Goal: Task Accomplishment & Management: Manage account settings

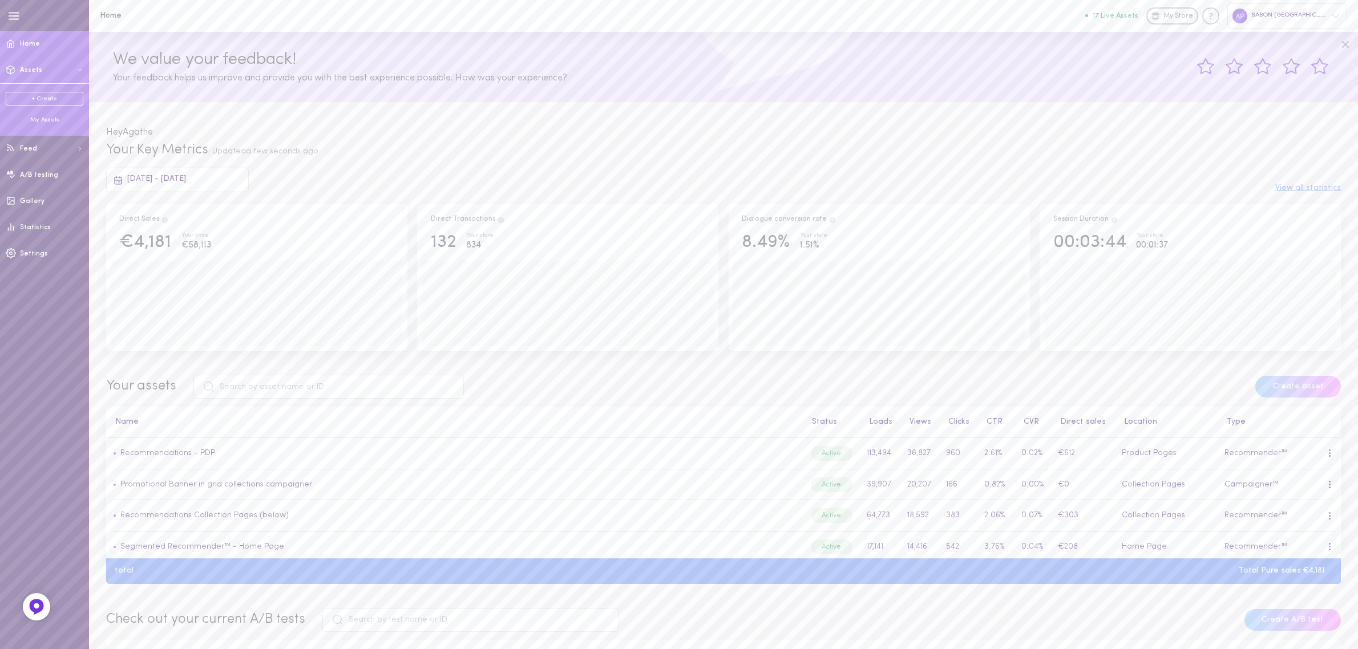
click at [38, 119] on div "My Assets" at bounding box center [45, 120] width 78 height 9
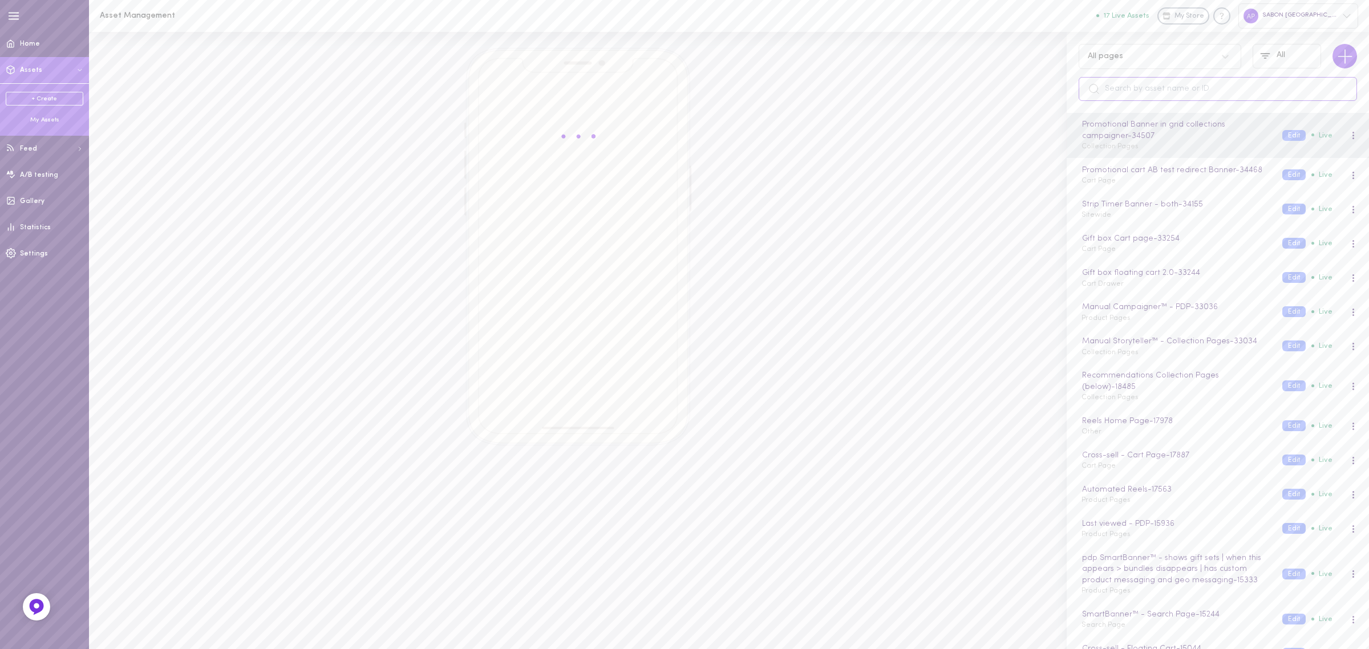
click at [1133, 86] on input "text" at bounding box center [1218, 89] width 278 height 24
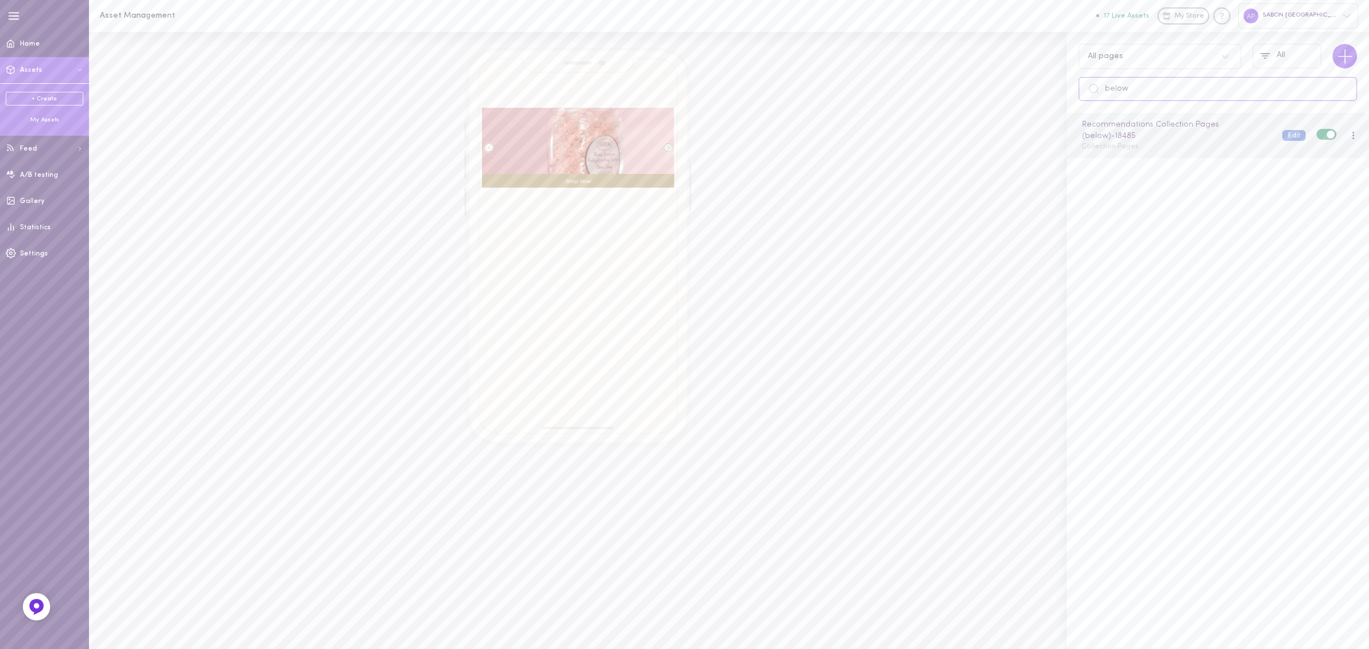
type input "below"
click at [1283, 137] on button "Edit" at bounding box center [1294, 135] width 23 height 11
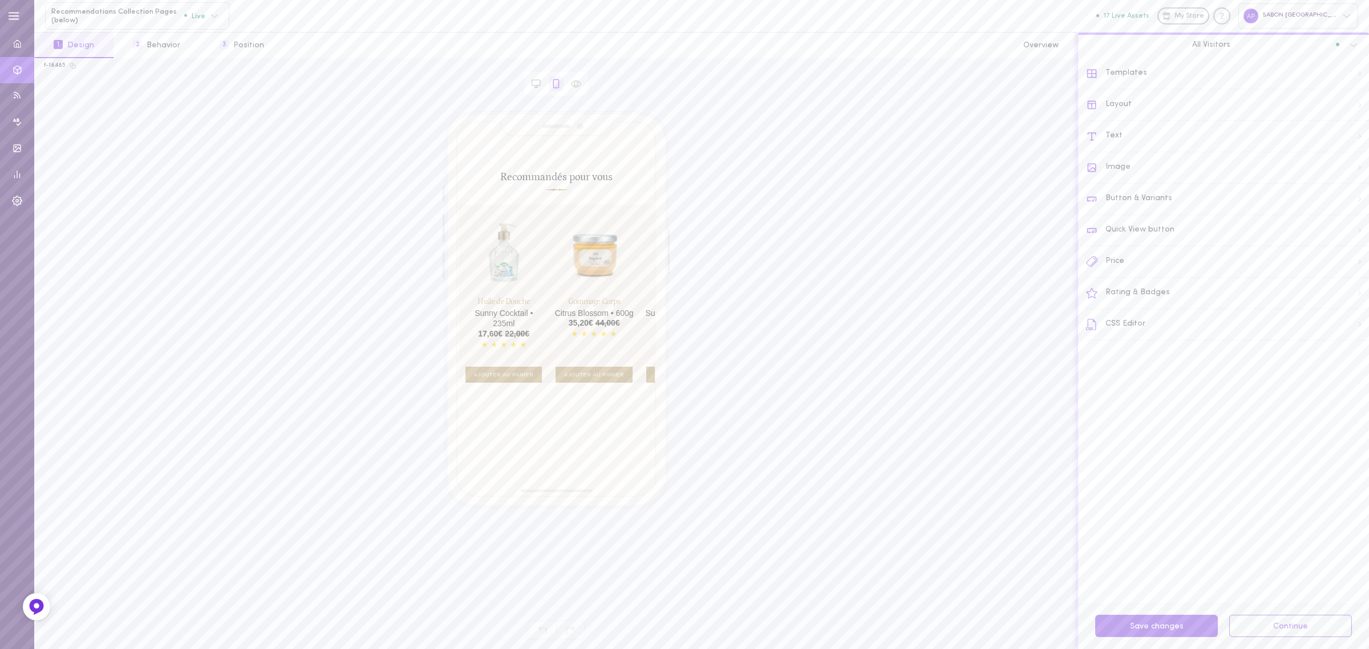
click at [246, 30] on div "Recommendations Collection Pages (below) Live All assets 17 Live Assets My Stor…" at bounding box center [701, 16] width 1335 height 32
click at [243, 40] on button "3 Position" at bounding box center [241, 46] width 83 height 26
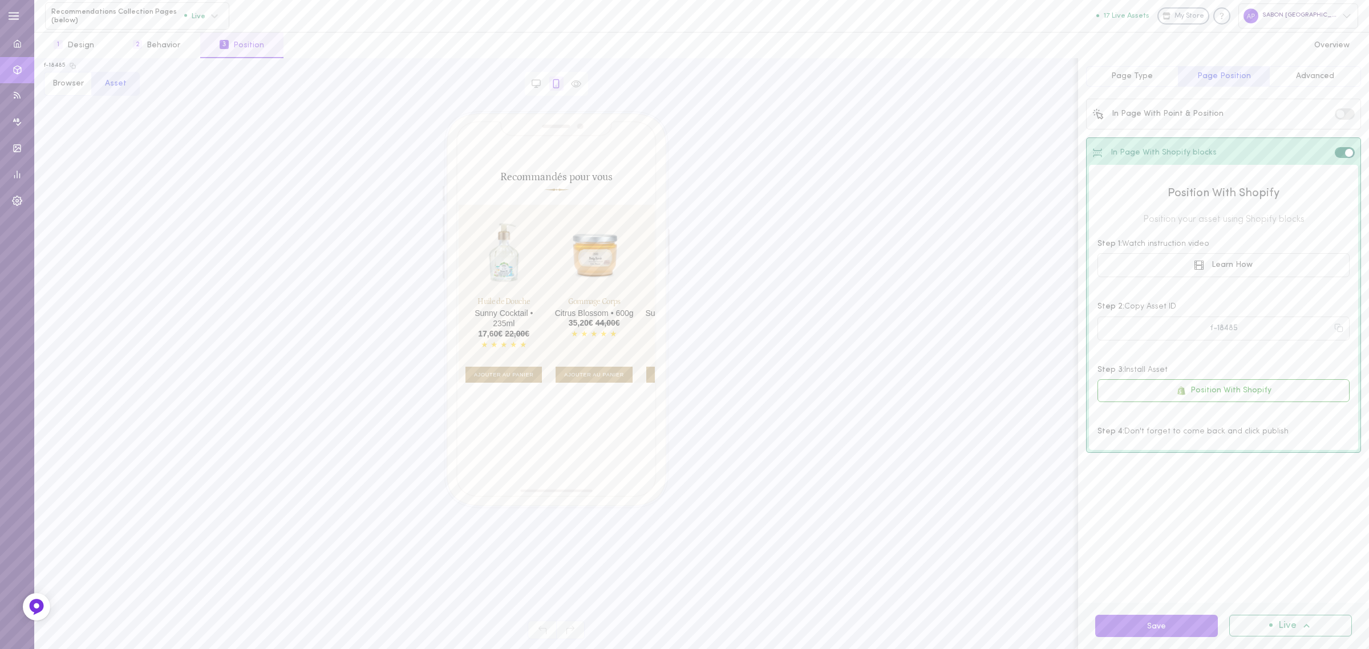
click at [1345, 80] on button "Advanced" at bounding box center [1316, 76] width 92 height 21
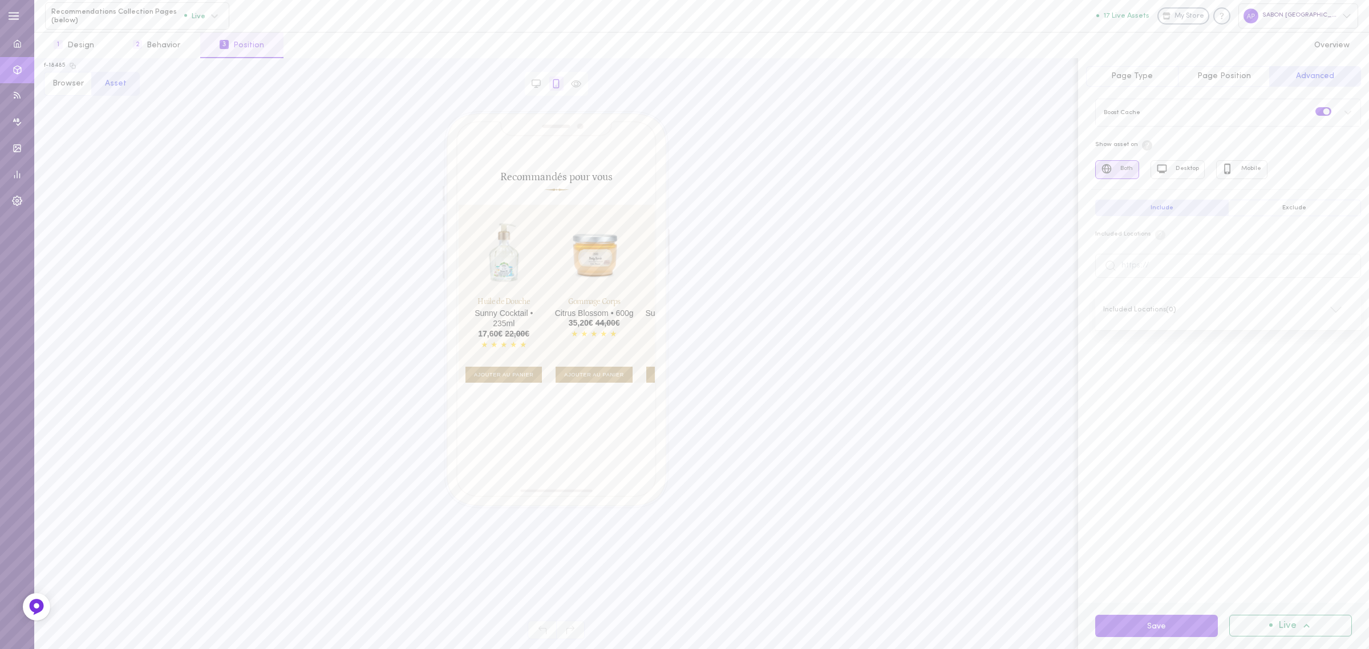
click at [1285, 204] on button "Exclude" at bounding box center [1295, 208] width 134 height 17
click at [1148, 237] on span "Choose specific pages in which the asset will not be displayed" at bounding box center [1155, 234] width 14 height 6
click at [1138, 276] on input "text" at bounding box center [1229, 266] width 266 height 24
paste input "[URL][DOMAIN_NAME]"
type input "[URL][DOMAIN_NAME]"
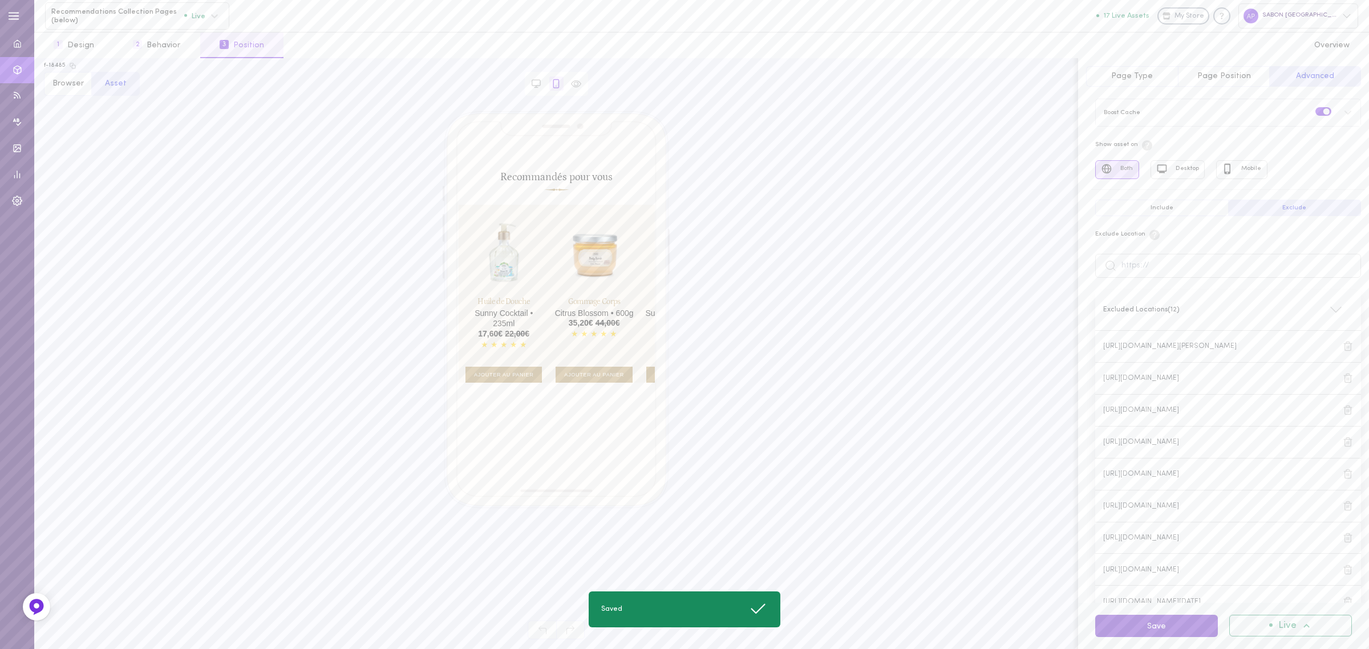
click at [1171, 632] on button "Save" at bounding box center [1157, 626] width 123 height 22
click at [1162, 142] on input "text" at bounding box center [1229, 144] width 266 height 24
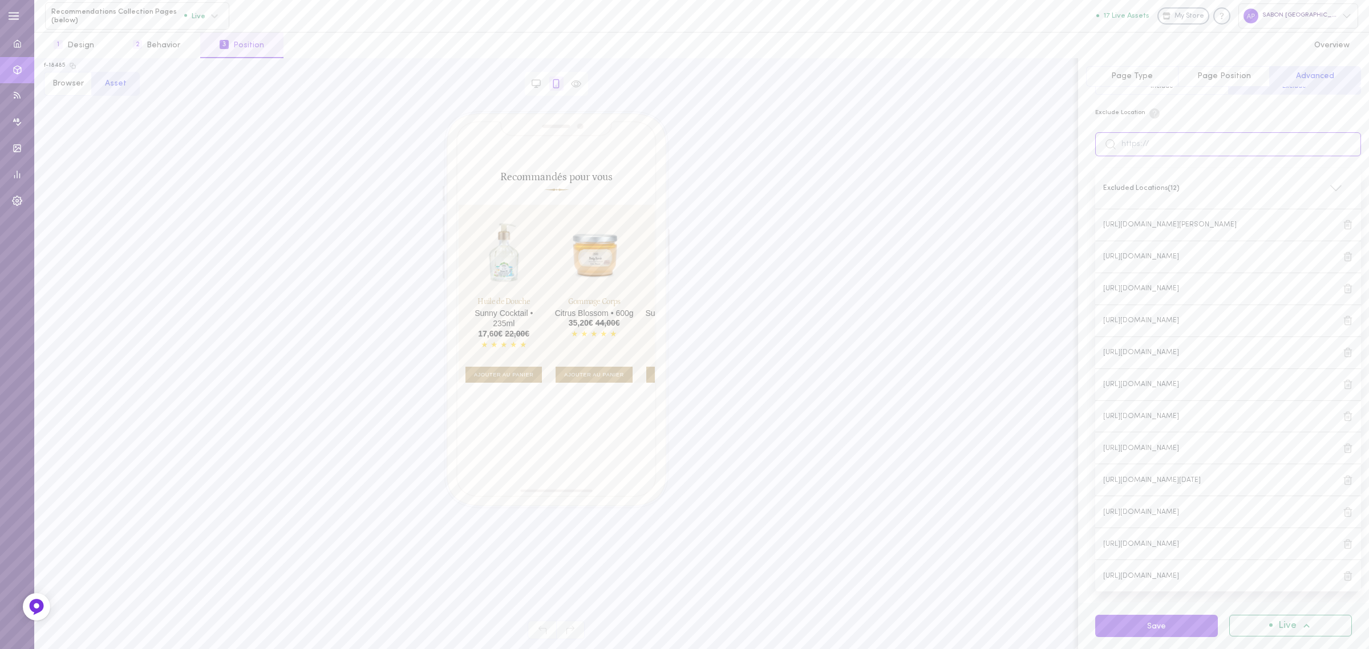
paste input "[URL][DOMAIN_NAME]"
click at [1157, 141] on input "[URL][DOMAIN_NAME]" at bounding box center [1229, 144] width 266 height 24
click at [1331, 150] on input "[URL][DOMAIN_NAME]" at bounding box center [1229, 144] width 266 height 24
type input "[URL][DOMAIN_NAME]"
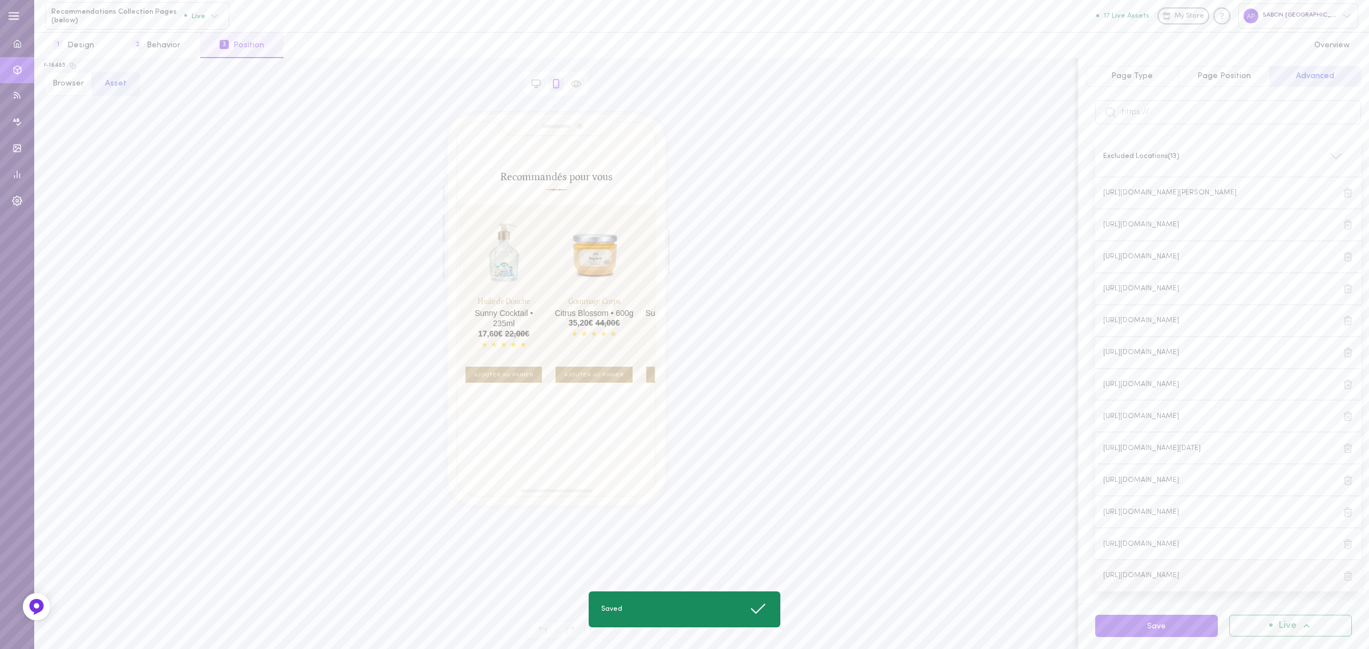
click at [1345, 580] on icon at bounding box center [1348, 576] width 6 height 9
click at [1185, 144] on input "text" at bounding box center [1229, 144] width 266 height 24
paste input "[URL][DOMAIN_NAME]"
click at [1154, 144] on input "[URL][DOMAIN_NAME]" at bounding box center [1229, 144] width 266 height 24
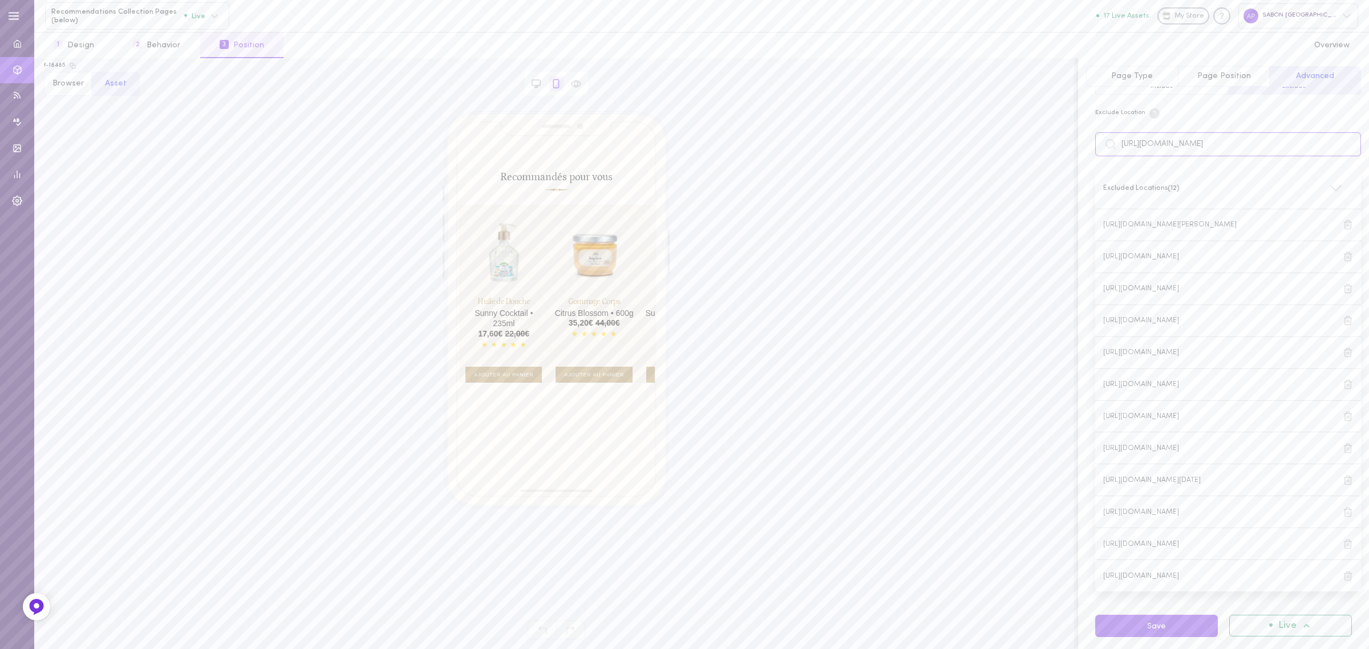
click at [1314, 146] on input "[URL][DOMAIN_NAME]" at bounding box center [1229, 144] width 266 height 24
type input "[URL][DOMAIN_NAME]"
paste input "[URL][DOMAIN_NAME]"
click at [1153, 143] on input "[URL][DOMAIN_NAME]" at bounding box center [1229, 143] width 266 height 24
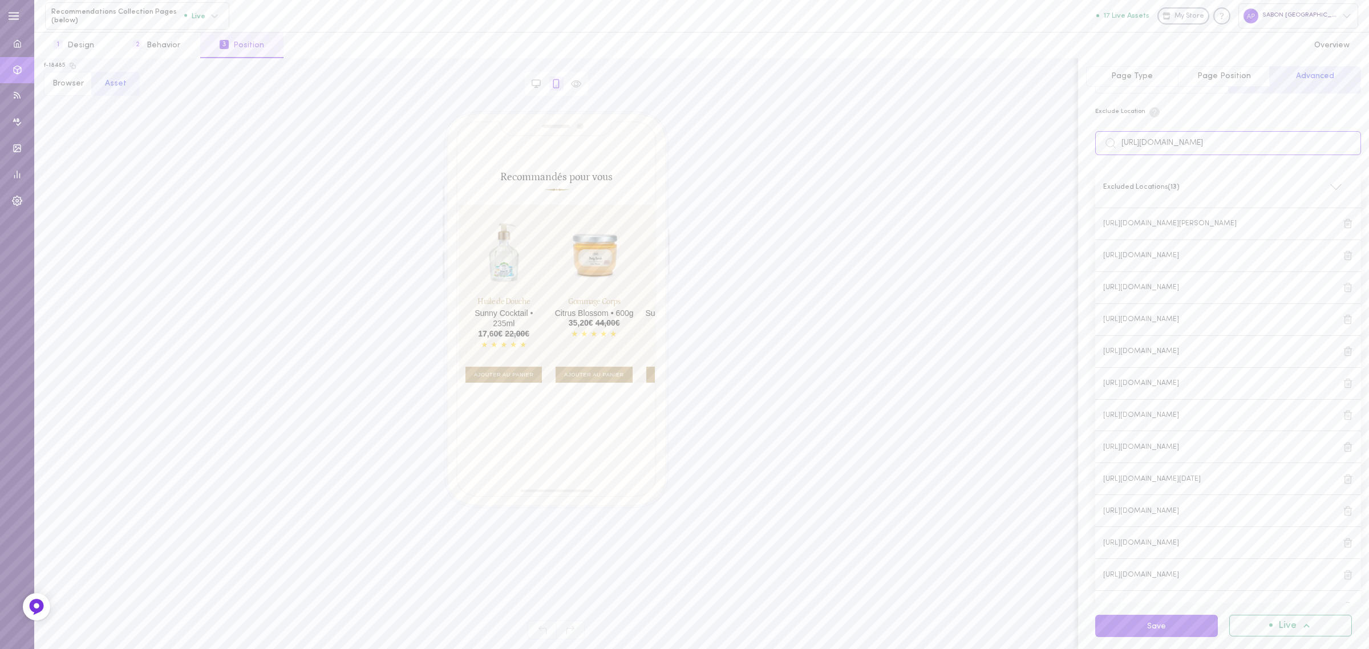
click at [1314, 139] on input "[URL][DOMAIN_NAME]" at bounding box center [1229, 143] width 266 height 24
type input "[URL][DOMAIN_NAME]"
